Goal: Information Seeking & Learning: Understand process/instructions

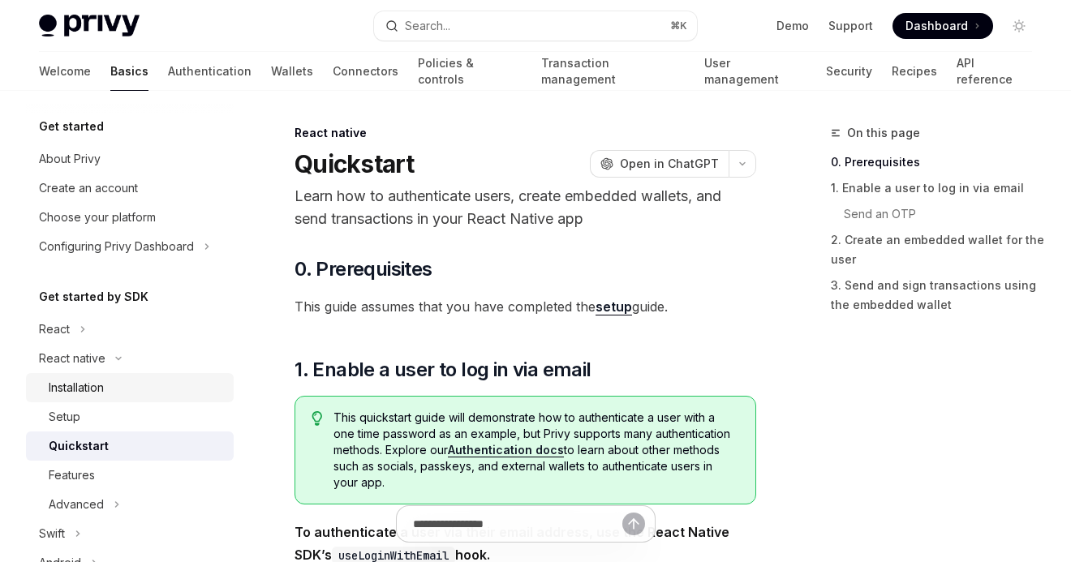
click at [88, 381] on div "Installation" at bounding box center [76, 387] width 55 height 19
type textarea "*"
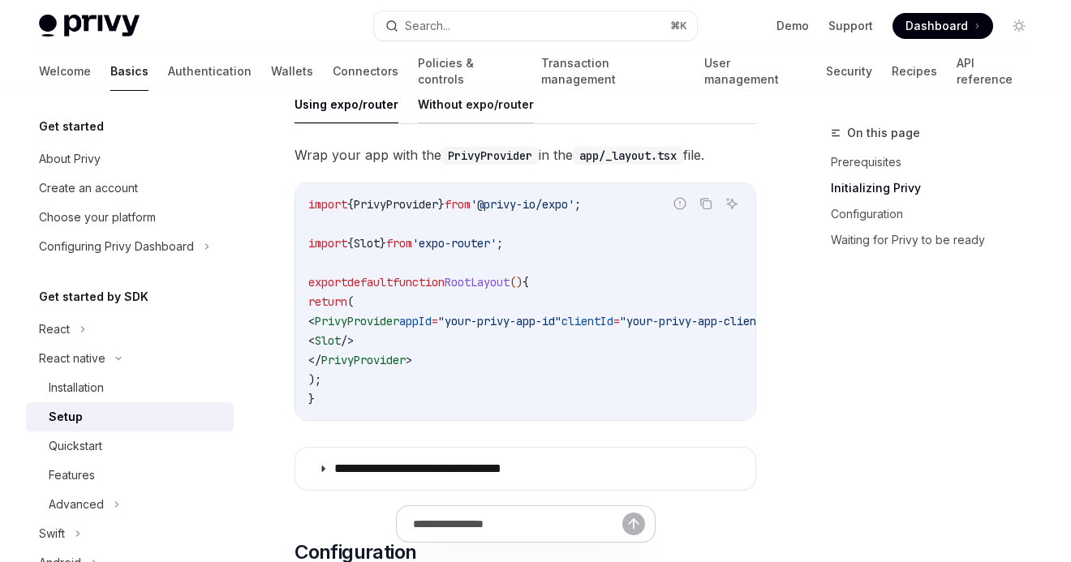
scroll to position [459, 0]
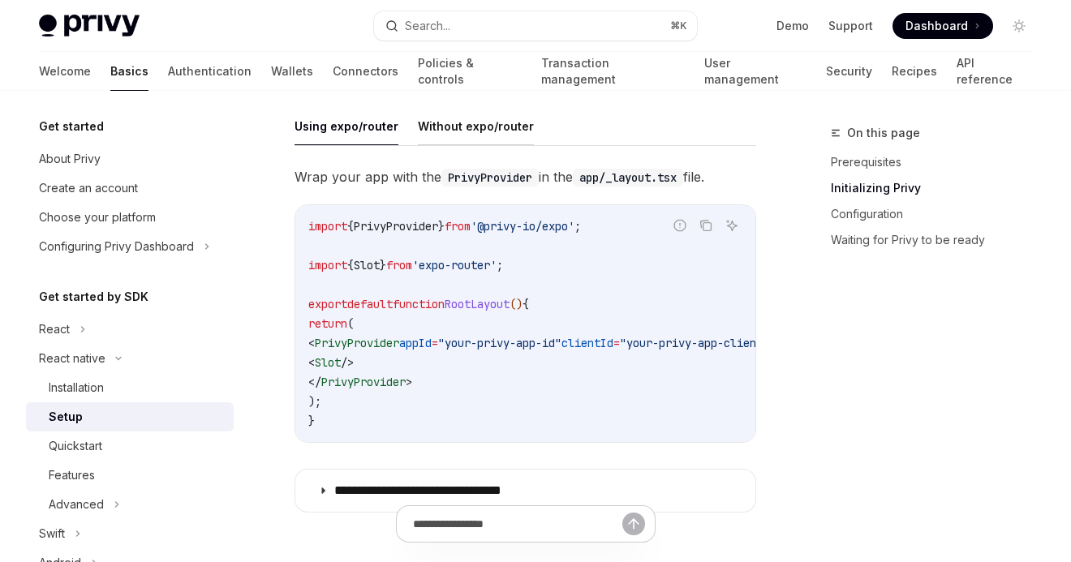
click at [437, 127] on button "Without expo/router" at bounding box center [476, 126] width 116 height 38
type textarea "*"
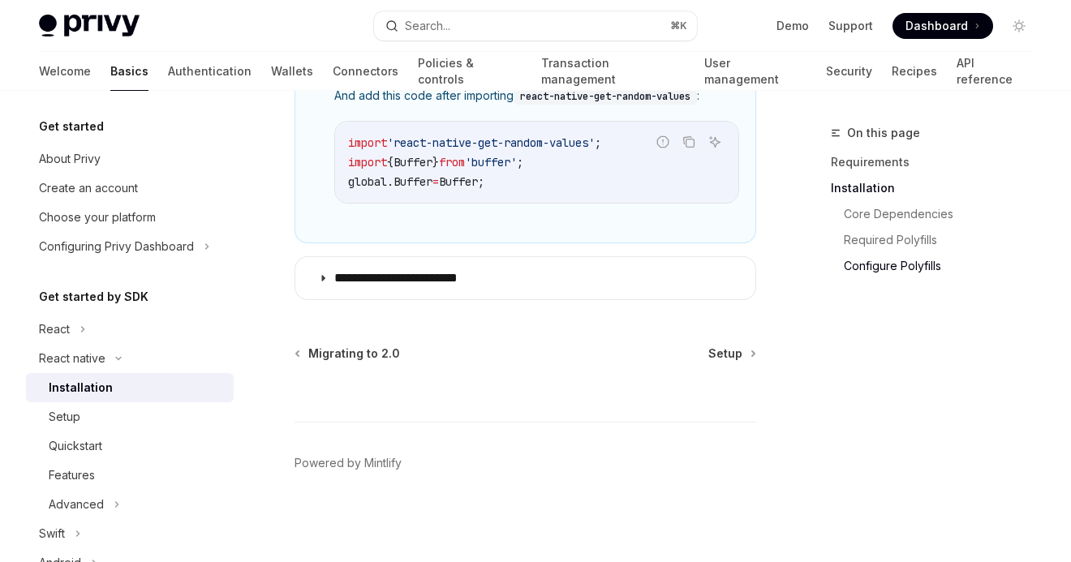
scroll to position [1410, 0]
click at [164, 412] on div "Setup" at bounding box center [136, 416] width 175 height 19
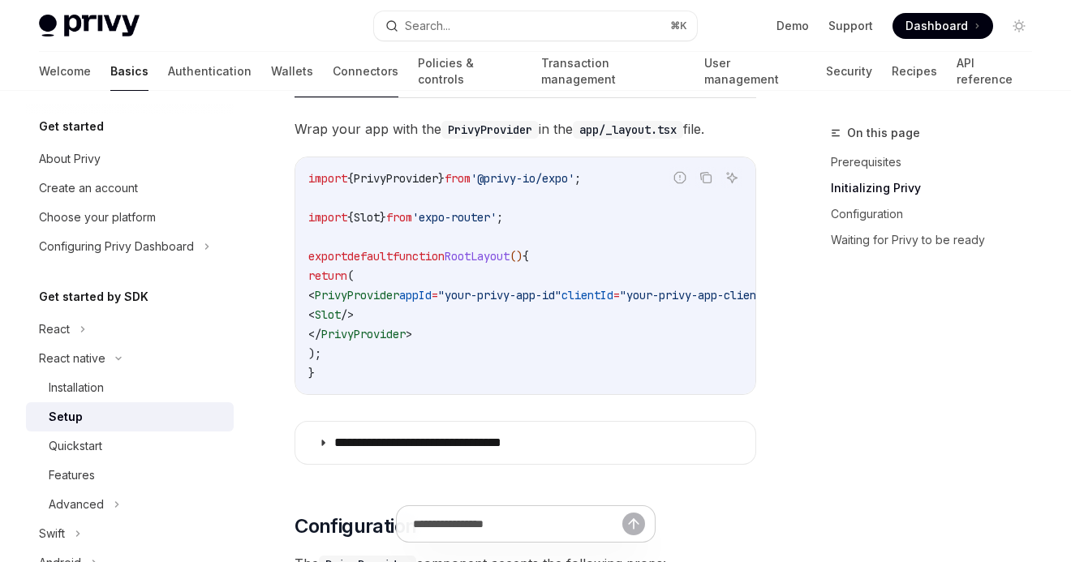
scroll to position [530, 0]
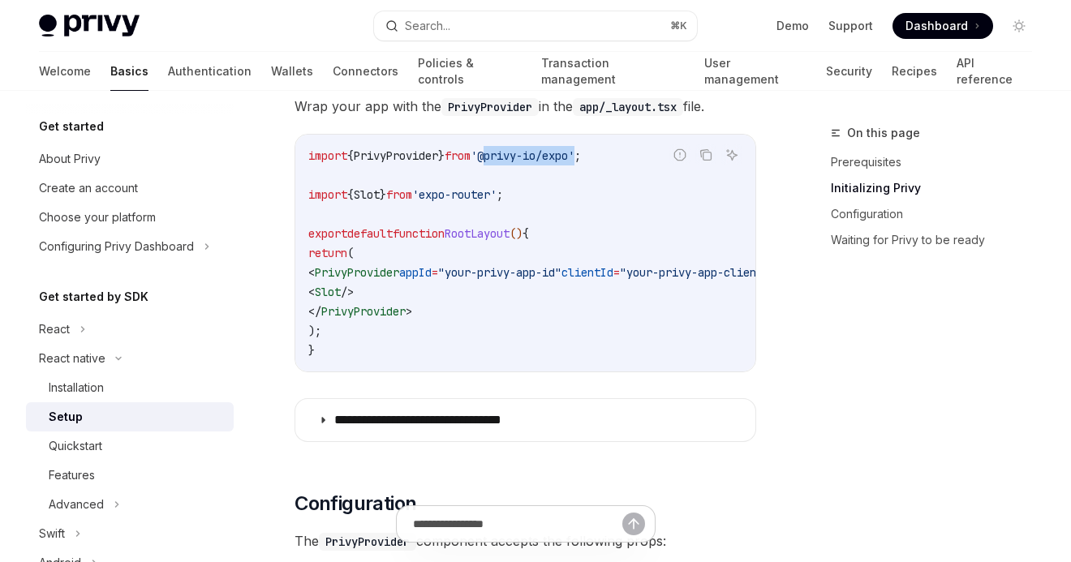
drag, startPoint x: 506, startPoint y: 154, endPoint x: 600, endPoint y: 159, distance: 94.3
click at [575, 159] on span "'@privy-io/expo'" at bounding box center [523, 155] width 104 height 15
copy span "@privy-io/expo"
